Goal: Find specific page/section

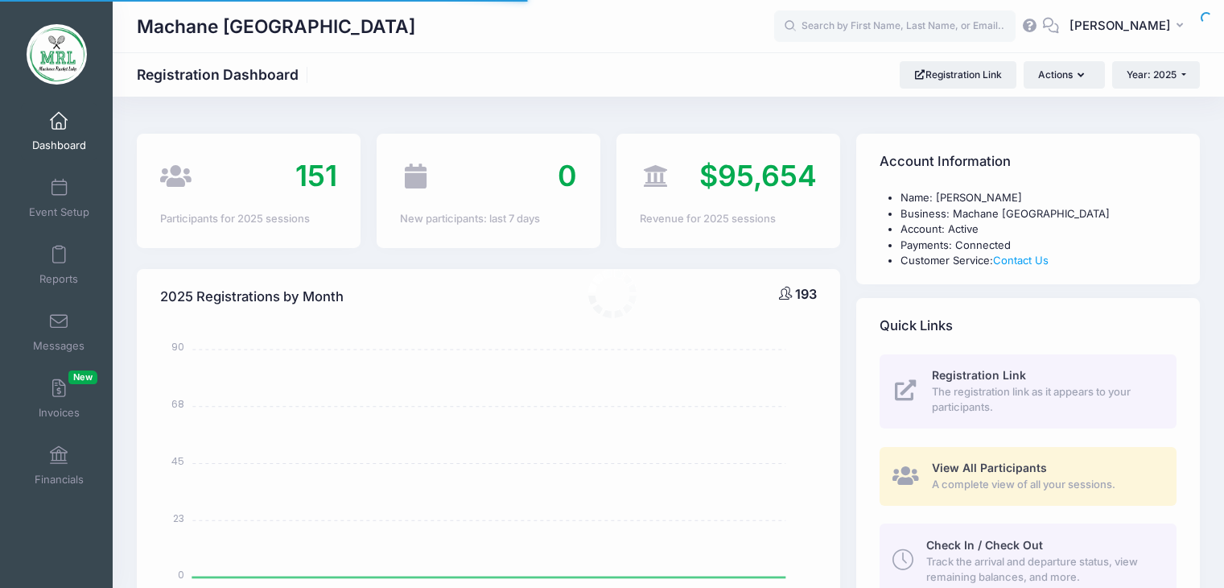
select select
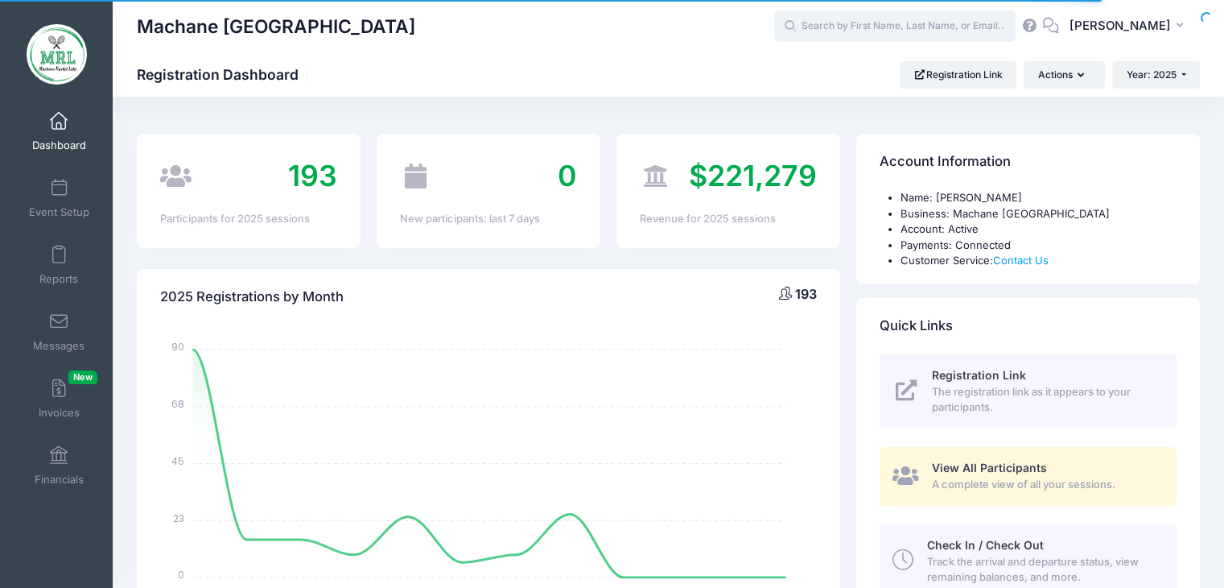
click at [919, 27] on input "text" at bounding box center [894, 26] width 241 height 32
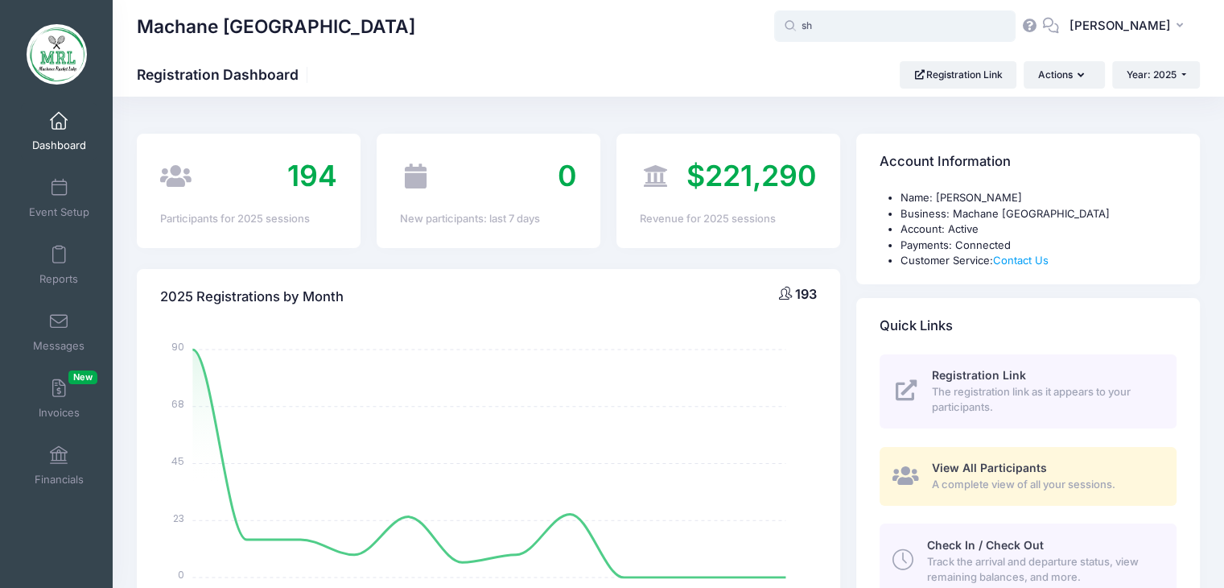
type input "s"
